Goal: Task Accomplishment & Management: Use online tool/utility

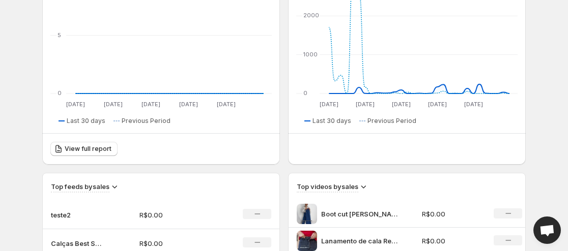
scroll to position [46, 0]
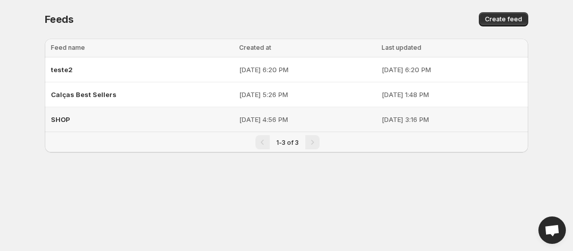
click at [163, 117] on div "SHOP" at bounding box center [142, 119] width 182 height 18
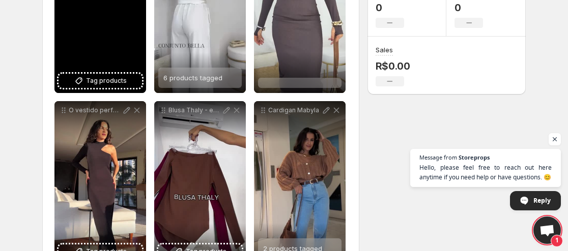
scroll to position [305, 0]
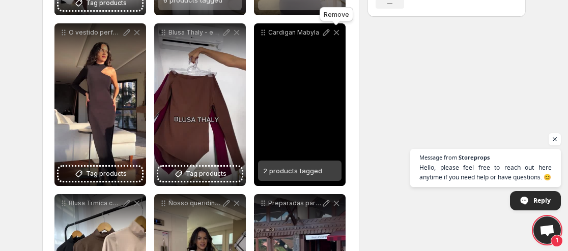
click at [335, 32] on icon at bounding box center [337, 33] width 6 height 6
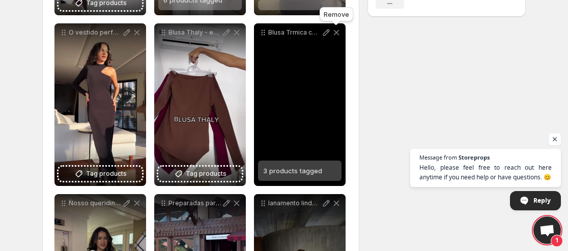
click at [337, 30] on icon at bounding box center [336, 32] width 10 height 10
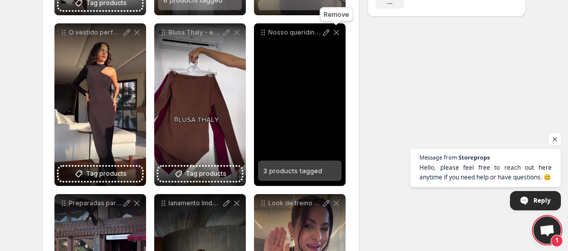
click at [338, 30] on icon at bounding box center [336, 32] width 10 height 10
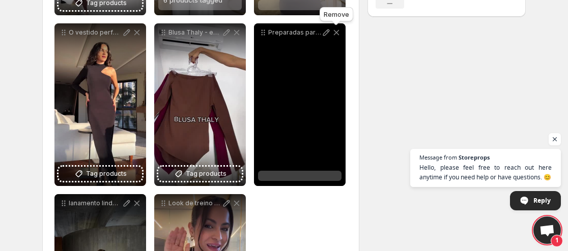
click at [338, 30] on icon at bounding box center [336, 32] width 10 height 10
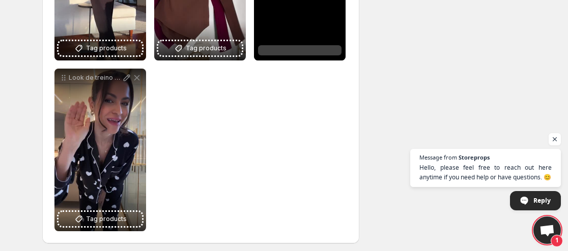
scroll to position [435, 0]
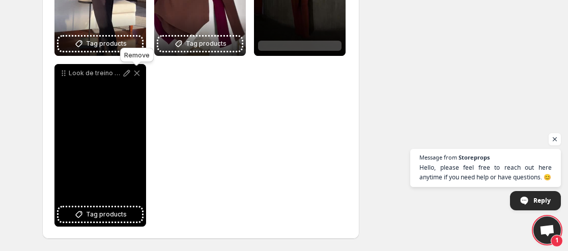
click at [139, 71] on icon at bounding box center [137, 74] width 6 height 6
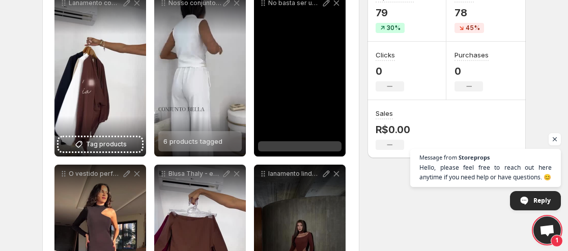
scroll to position [163, 0]
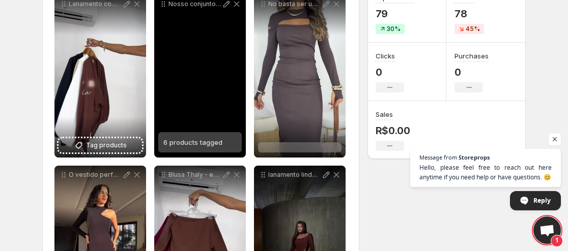
click at [192, 146] on span "6 products tagged" at bounding box center [192, 142] width 59 height 8
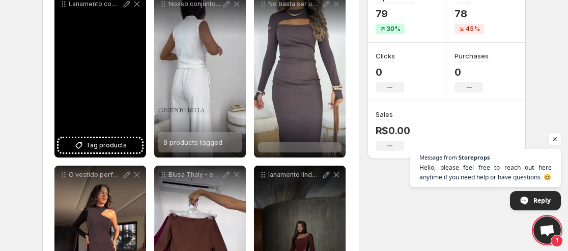
click at [113, 135] on div "Lanamento com Body Atalaia" at bounding box center [100, 76] width 92 height 163
click at [118, 141] on span "Tag products" at bounding box center [106, 145] width 41 height 10
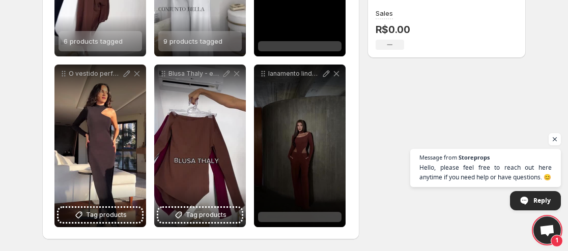
scroll to position [264, 0]
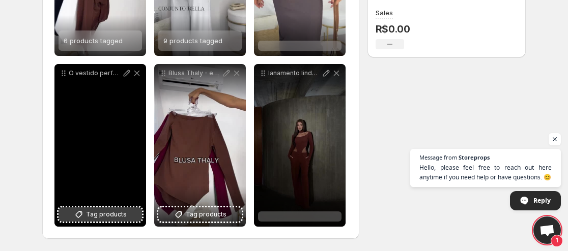
click at [128, 219] on button "Tag products" at bounding box center [99, 214] width 83 height 14
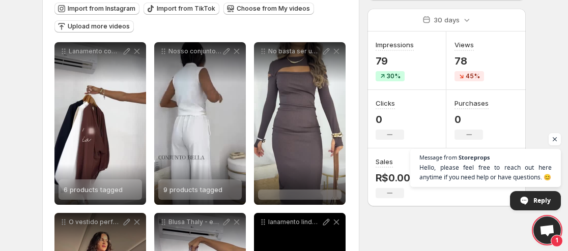
scroll to position [112, 0]
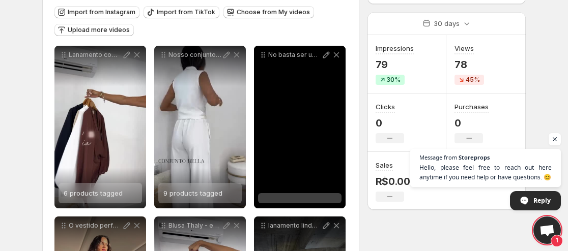
click at [303, 200] on div at bounding box center [299, 198] width 83 height 10
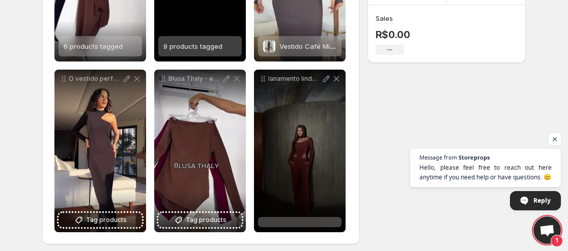
scroll to position [264, 0]
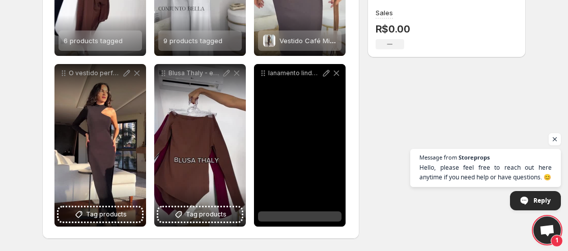
click at [315, 216] on div at bounding box center [299, 217] width 83 height 10
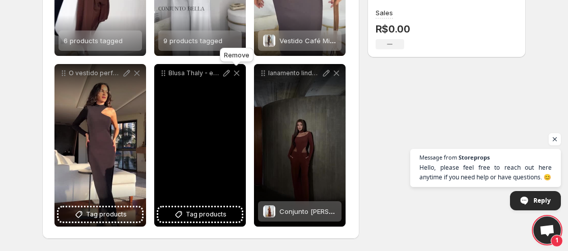
click at [235, 72] on icon at bounding box center [237, 74] width 6 height 6
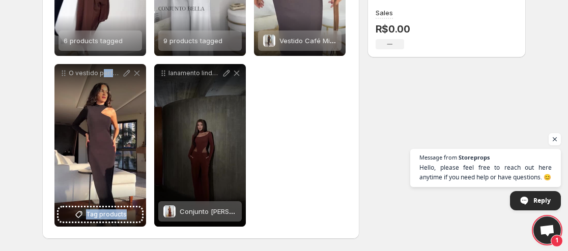
drag, startPoint x: 101, startPoint y: 159, endPoint x: 304, endPoint y: 137, distance: 203.6
click at [304, 137] on div "**********" at bounding box center [200, 60] width 292 height 334
click at [346, 178] on div "**********" at bounding box center [200, 60] width 292 height 334
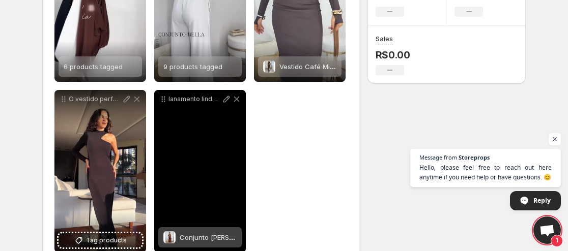
scroll to position [214, 0]
